Goal: Task Accomplishment & Management: Manage account settings

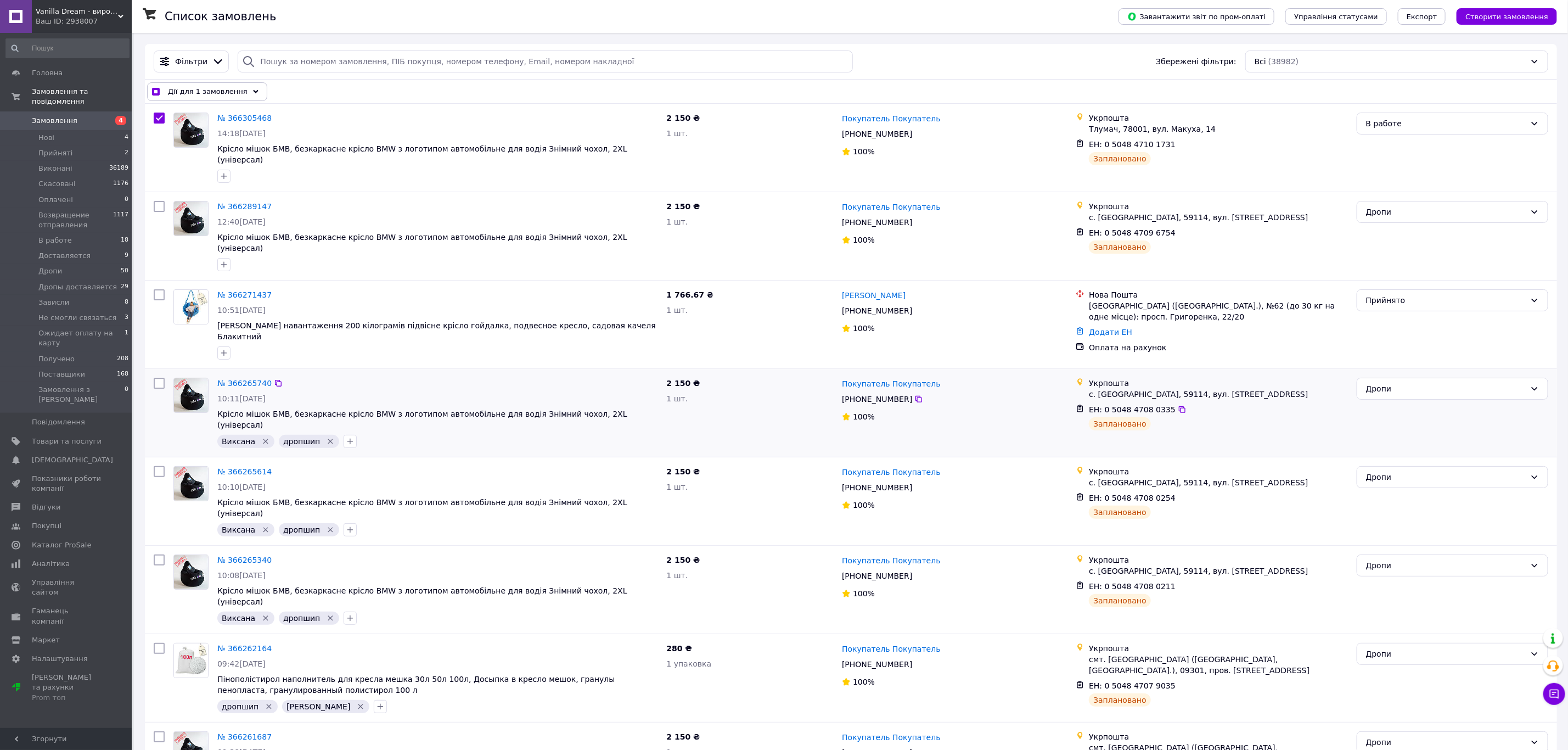
drag, startPoint x: 88, startPoint y: 232, endPoint x: 203, endPoint y: 409, distance: 211.1
click at [88, 233] on li "В работе 18" at bounding box center [68, 240] width 135 height 15
checkbox input "false"
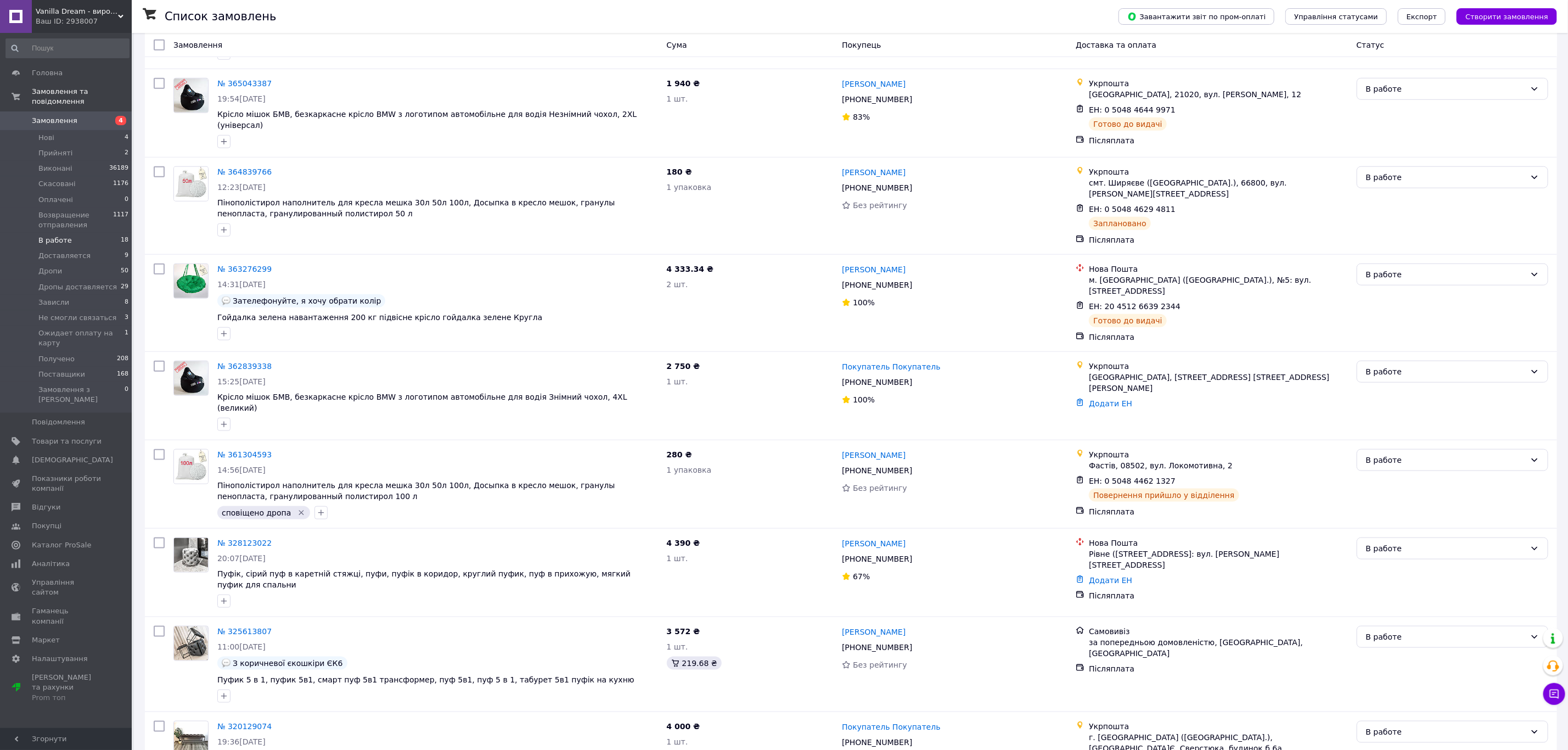
scroll to position [741, 0]
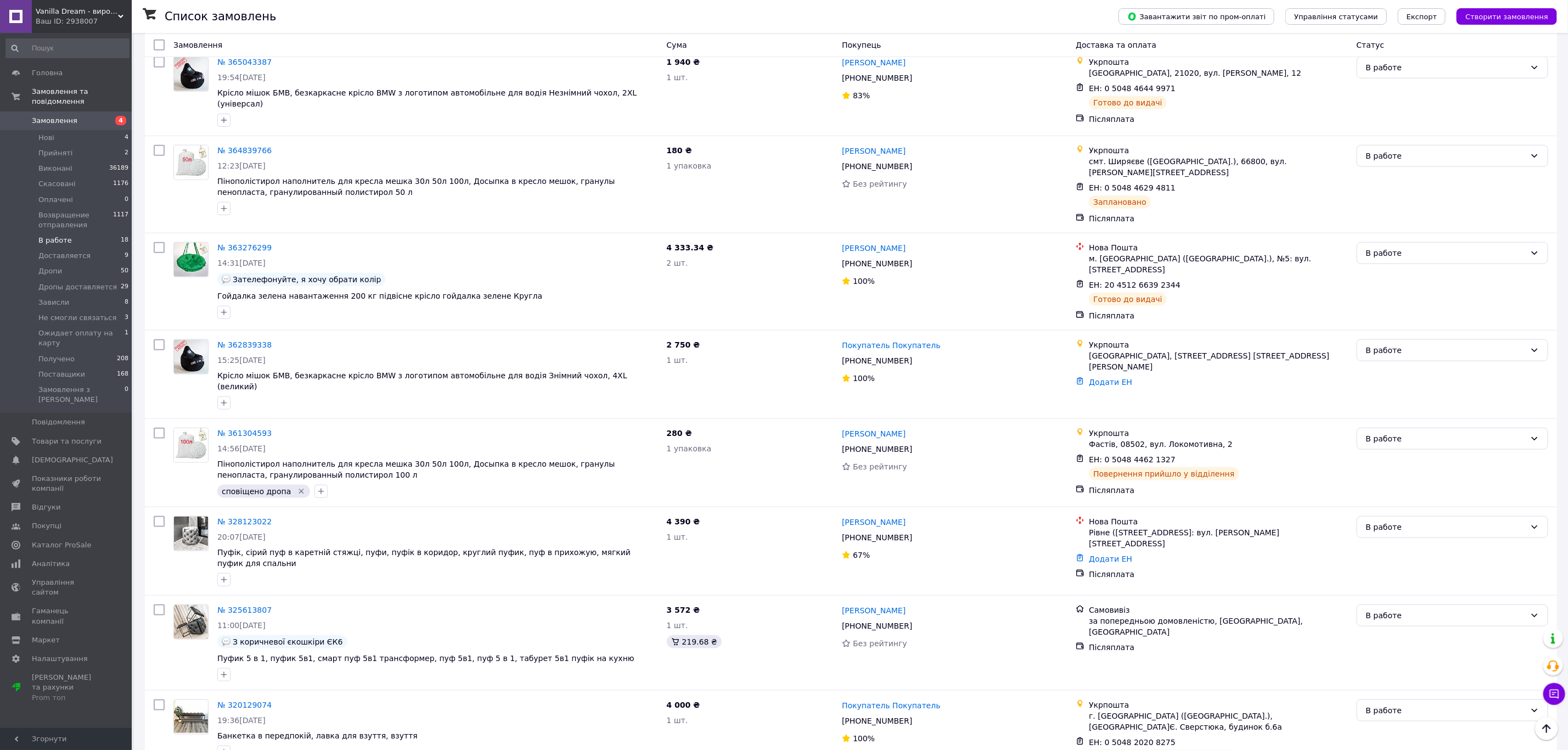
click at [48, 236] on span "В работе" at bounding box center [55, 241] width 34 height 10
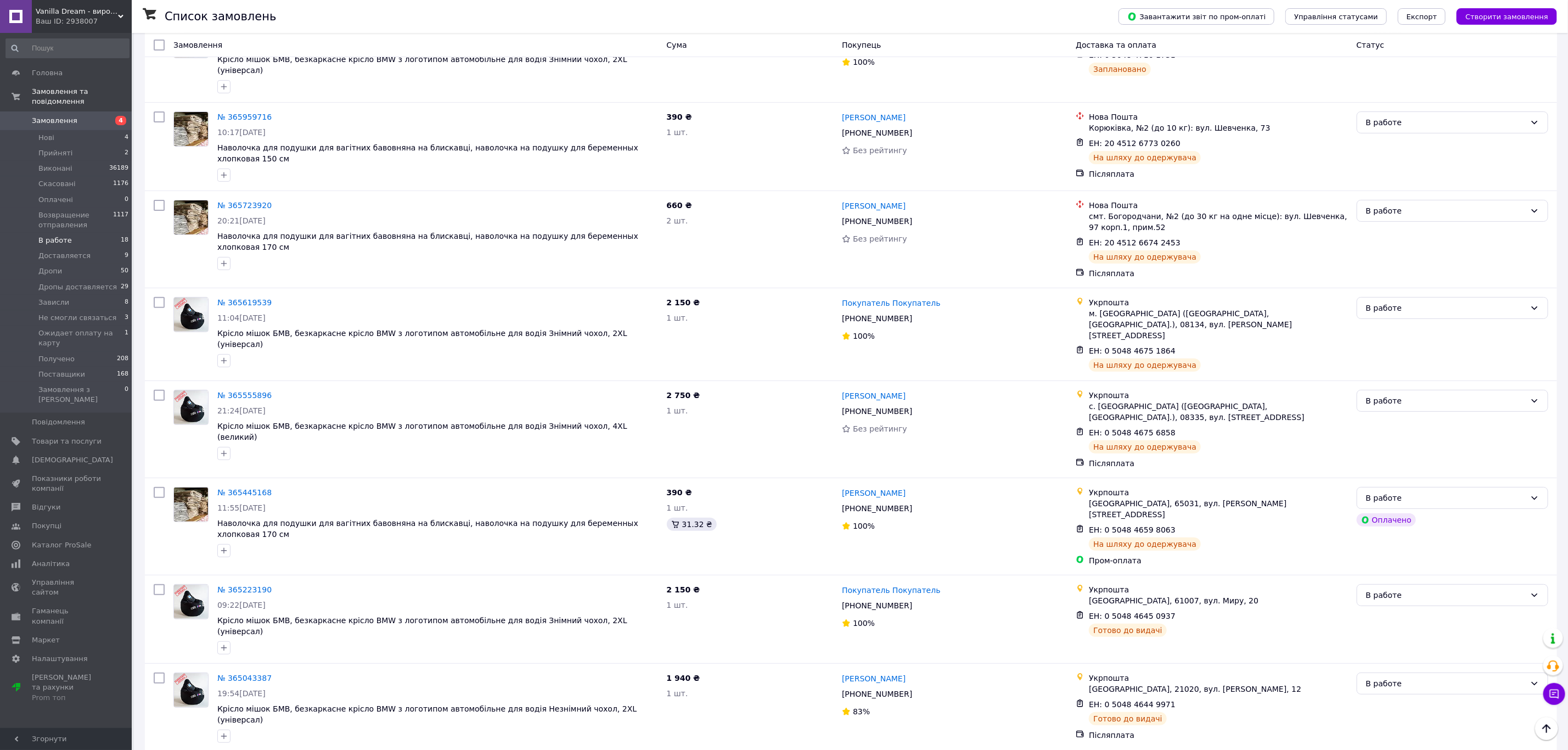
scroll to position [0, 0]
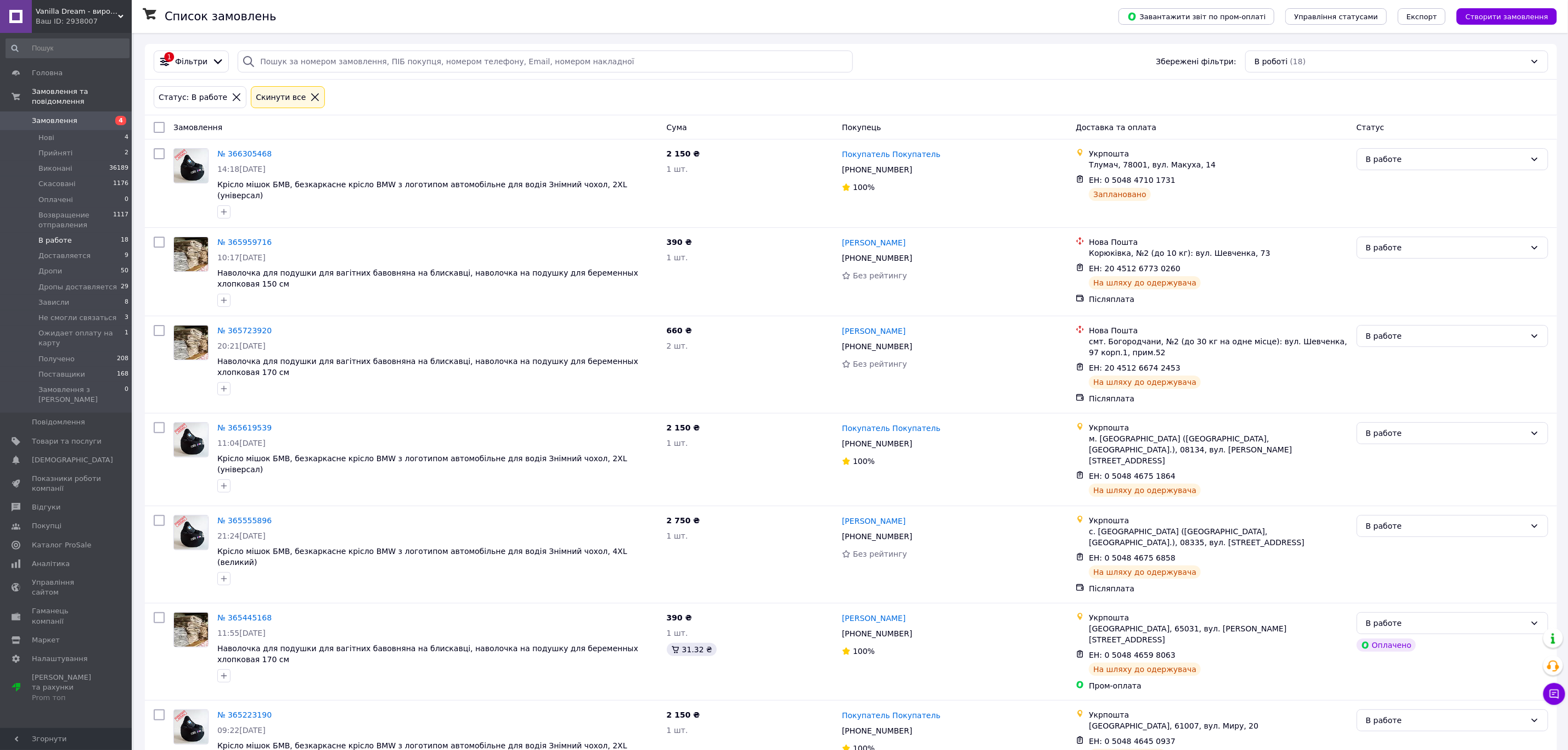
click at [253, 102] on div "Cкинути все" at bounding box center [280, 97] width 55 height 12
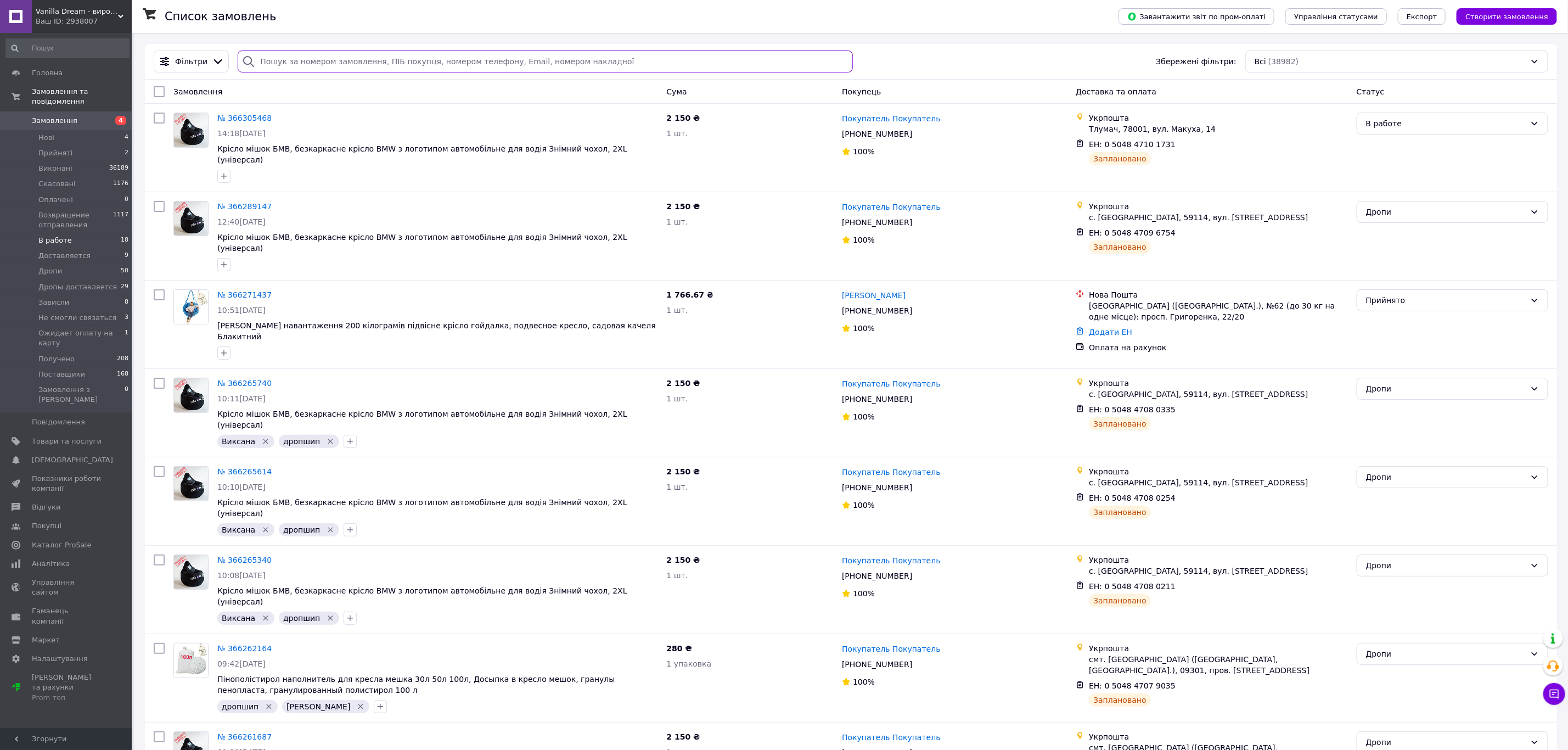
click at [497, 58] on input "search" at bounding box center [545, 61] width 615 height 22
paste input "0505382126267"
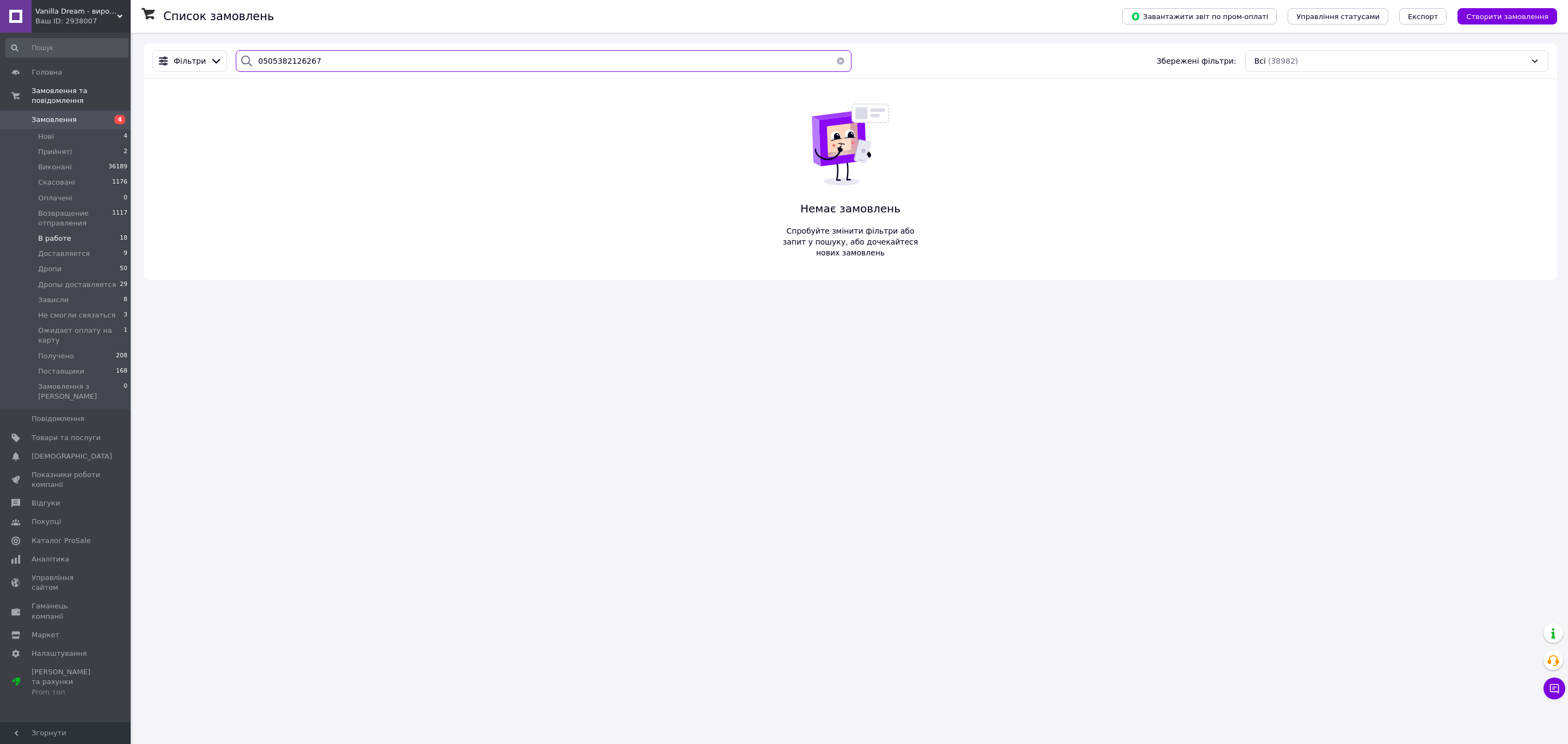
type input "0505382126267"
click at [1429, 353] on div "Список замовлень Завантажити звіт по пром-оплаті Управління статусами Експорт С…" at bounding box center [850, 372] width 1435 height 744
click at [843, 56] on button "button" at bounding box center [841, 61] width 22 height 22
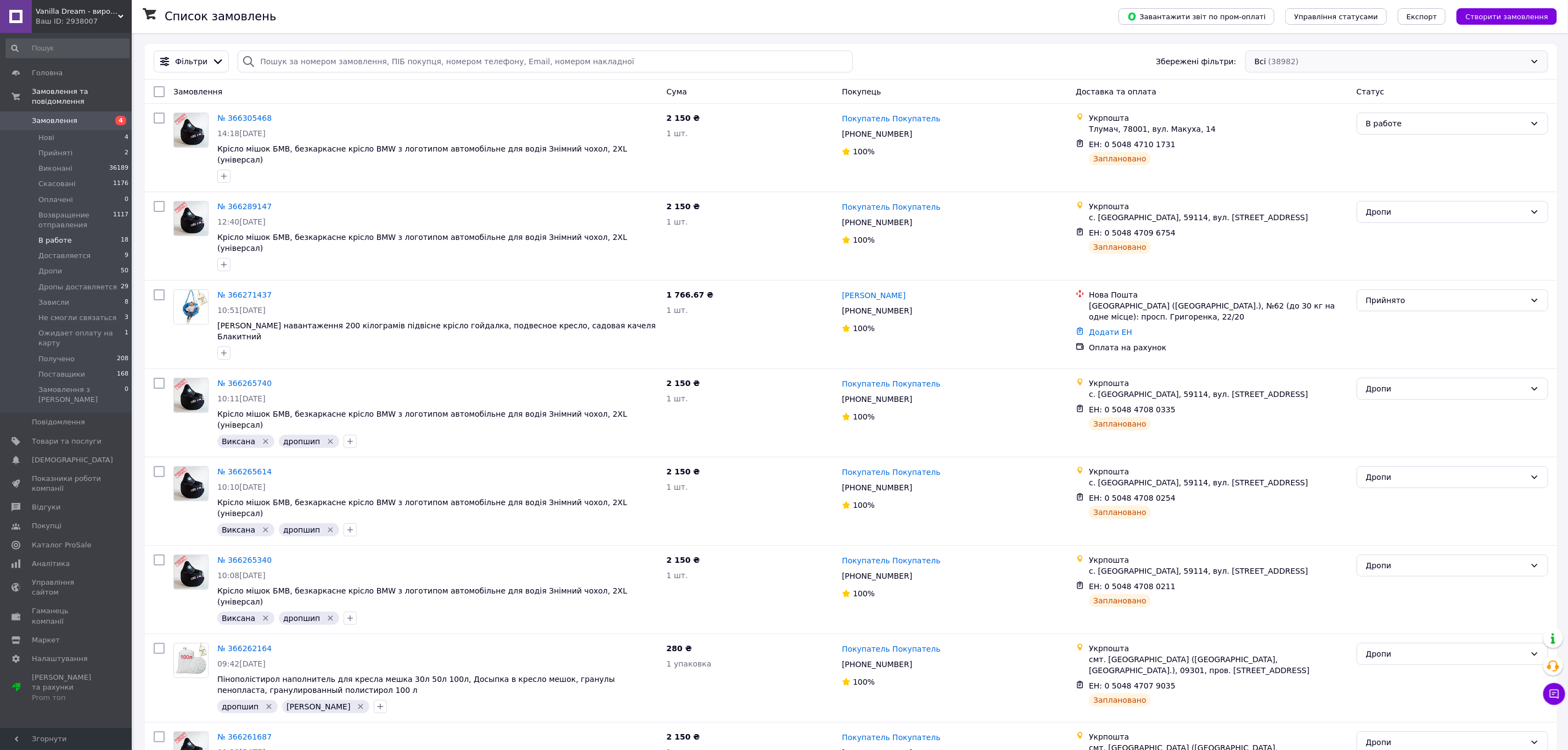
click at [1281, 52] on div "Всі (38982)" at bounding box center [1397, 61] width 303 height 22
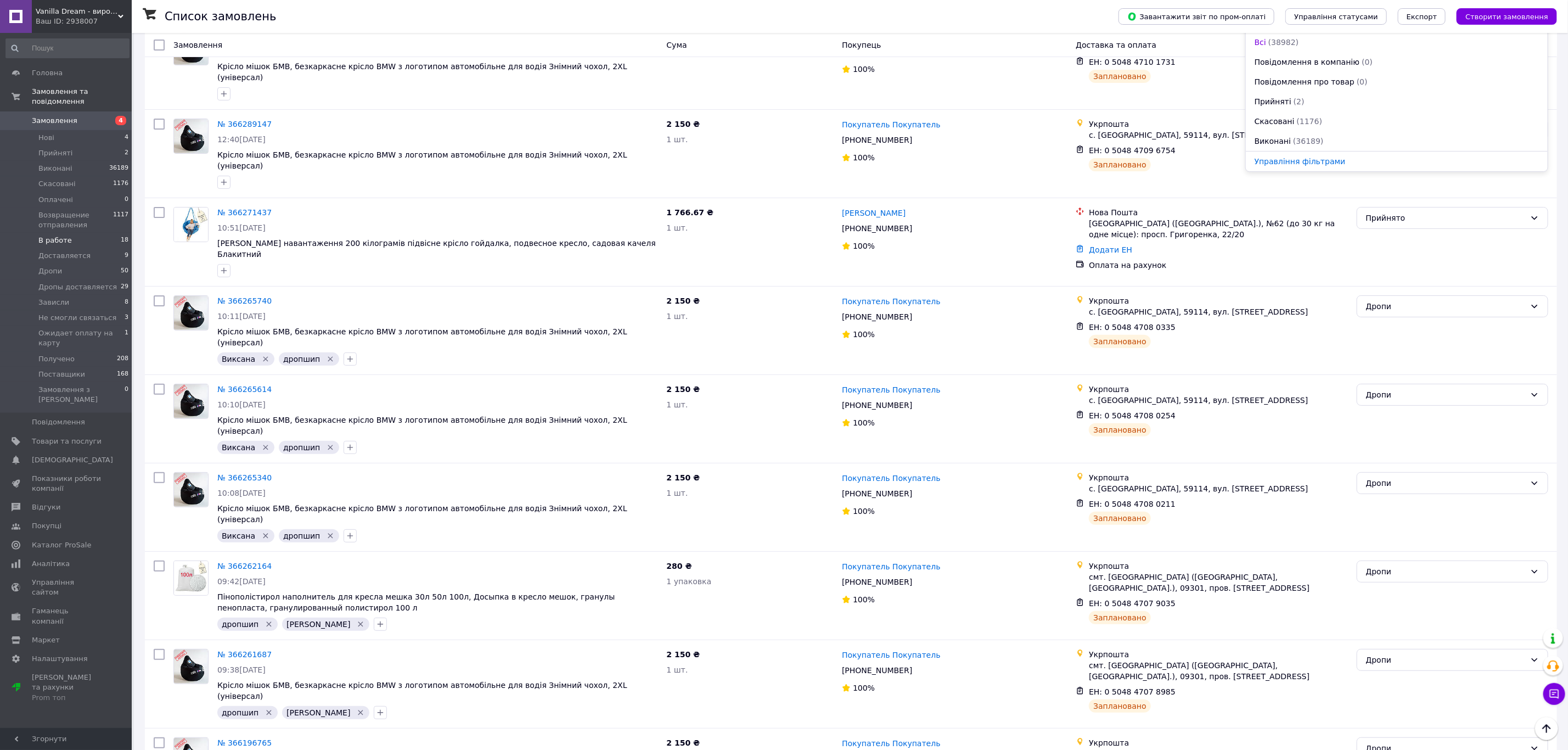
scroll to position [356, 0]
click at [1372, 37] on li "Отримано, Дропы (0)" at bounding box center [1397, 42] width 302 height 20
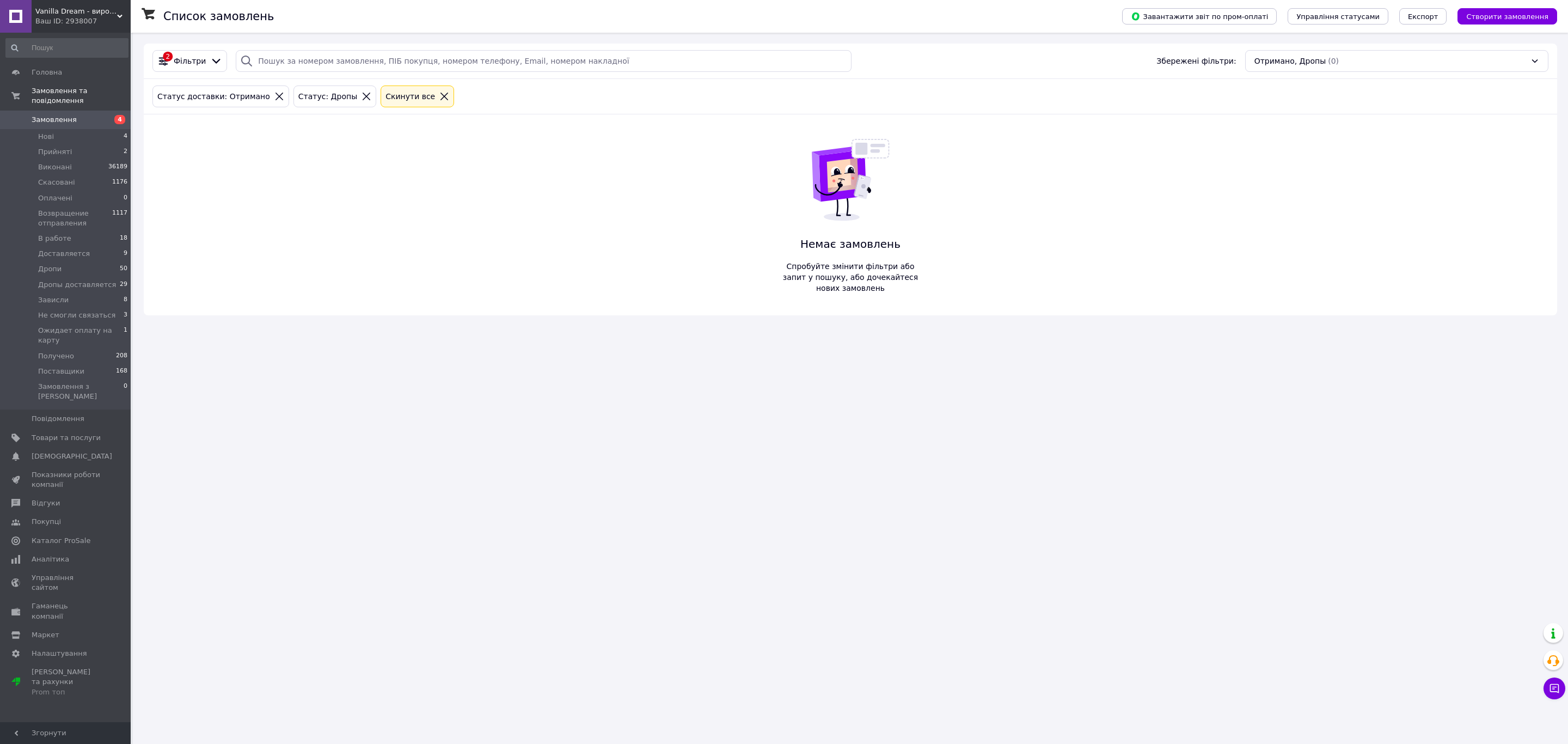
click at [1396, 51] on div "Отримано, Дропы (0)" at bounding box center [1397, 61] width 303 height 22
click at [1377, 133] on li "Отримано, Дропы (0)" at bounding box center [1396, 124] width 302 height 19
click at [1374, 142] on div "Отримано, В работе (0)" at bounding box center [1396, 143] width 287 height 11
click at [1348, 60] on div "Отримано, В работе (0)" at bounding box center [1397, 61] width 303 height 22
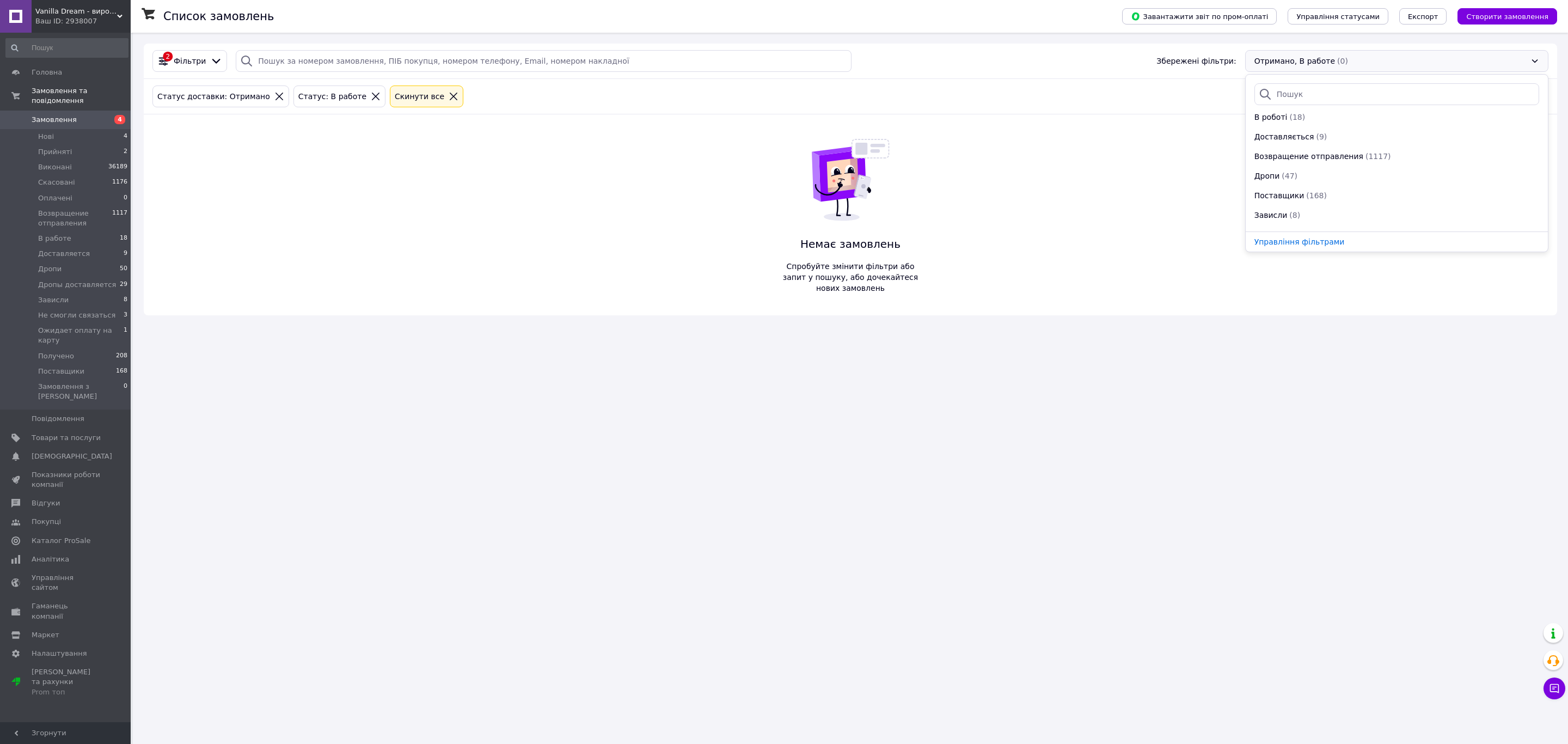
scroll to position [353, 0]
click at [1361, 202] on span "(6)" at bounding box center [1367, 202] width 11 height 9
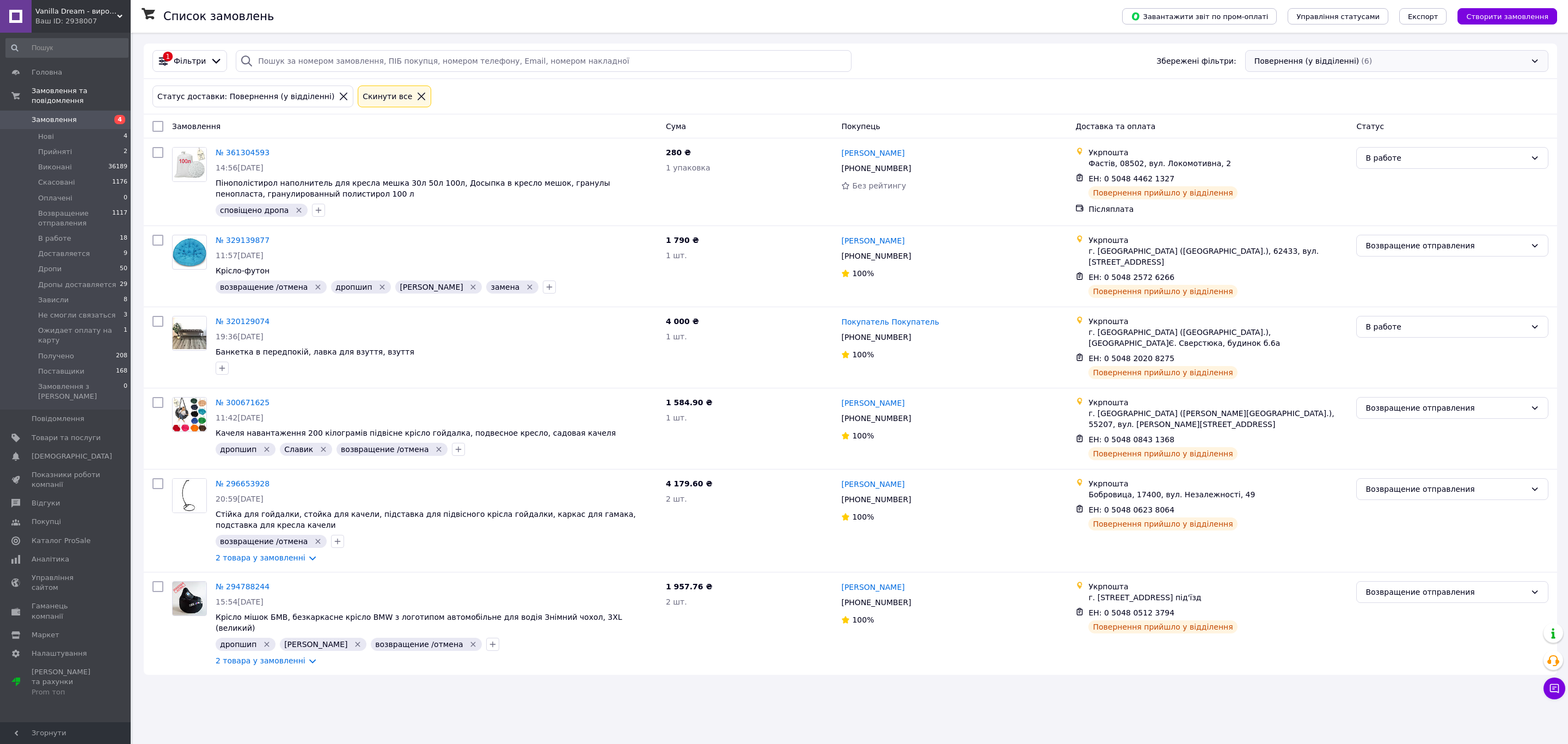
click at [1328, 64] on div "Повернення (у відділенні) (6)" at bounding box center [1397, 61] width 303 height 22
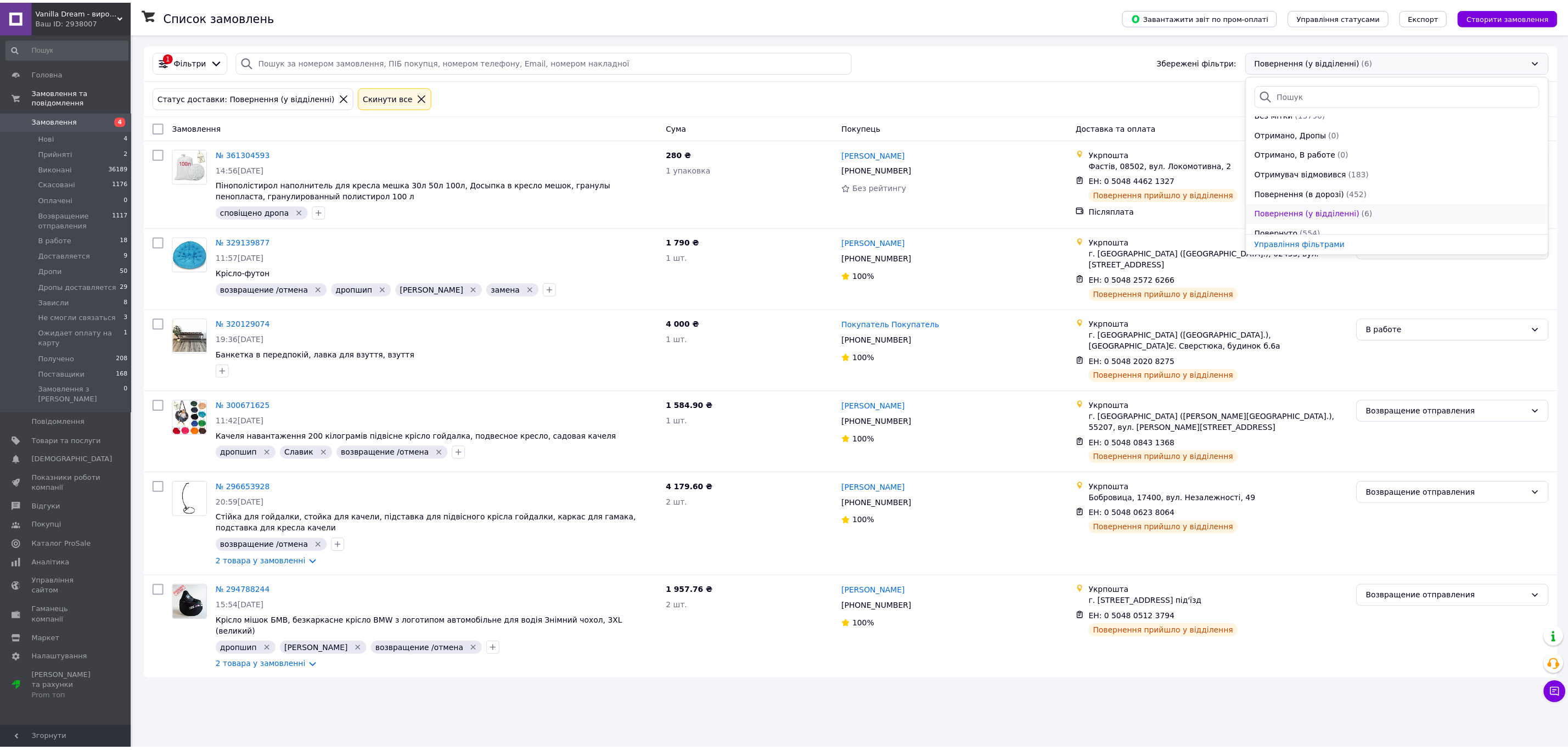
scroll to position [356, 0]
click at [1375, 187] on div "Повернення (в дорозі) (452)" at bounding box center [1408, 184] width 289 height 11
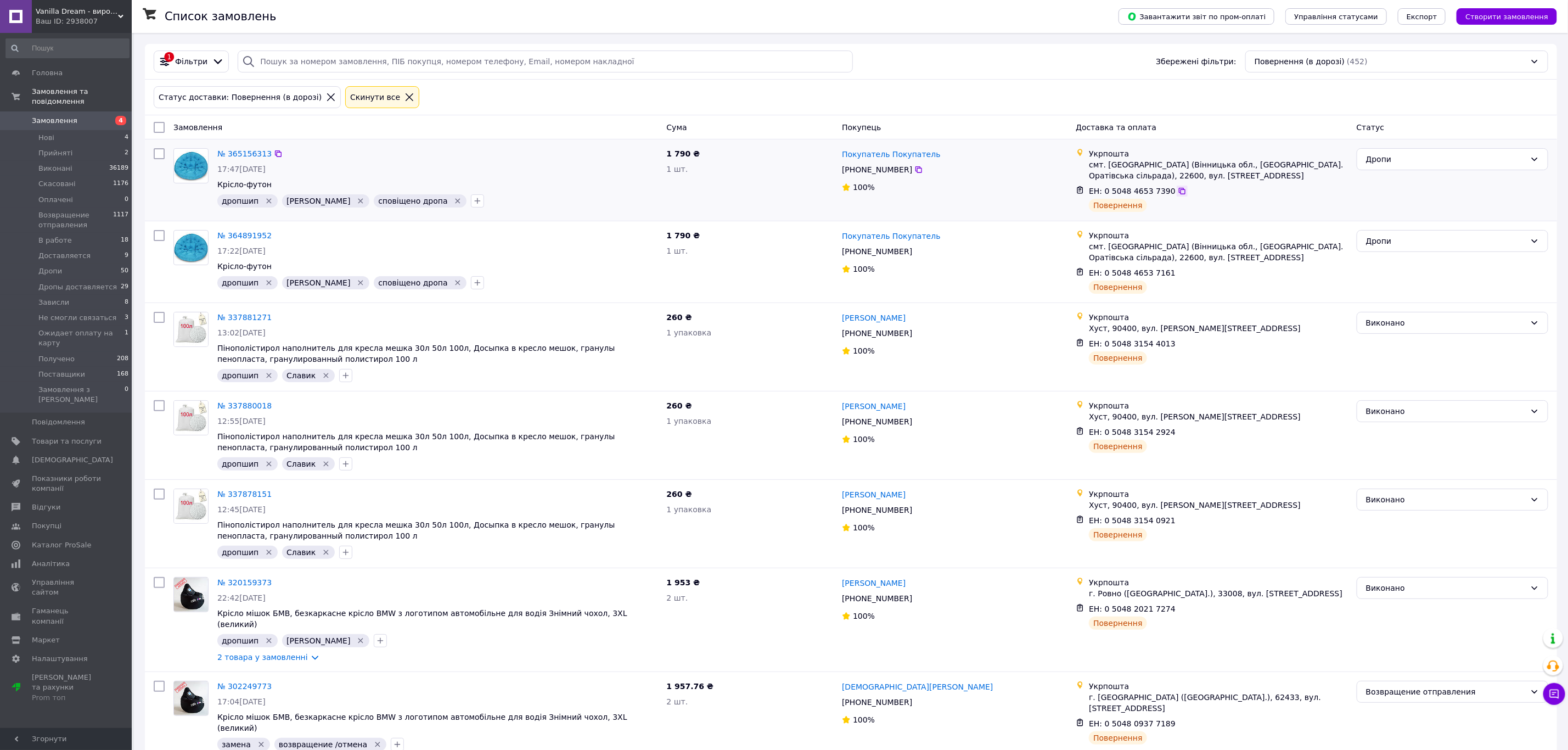
click at [1179, 191] on icon at bounding box center [1182, 191] width 7 height 7
